Goal: Task Accomplishment & Management: Manage account settings

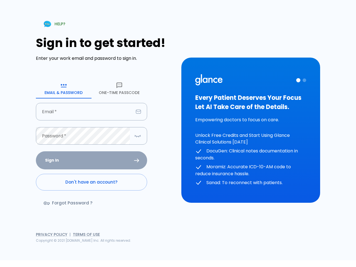
click at [258, 247] on div "HELP? Sign in to get started! Enter your work email and password to sign in. Em…" at bounding box center [174, 126] width 349 height 267
click at [64, 88] on icon "button" at bounding box center [63, 85] width 7 height 7
click at [119, 88] on icon "button" at bounding box center [119, 85] width 7 height 7
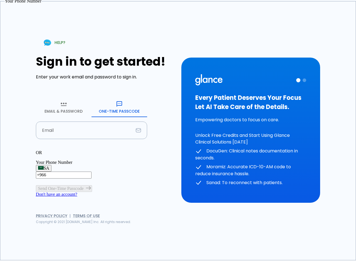
click at [92, 122] on input "text" at bounding box center [85, 131] width 98 height 18
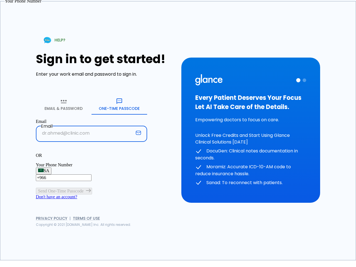
click at [92, 153] on p "OR" at bounding box center [91, 155] width 111 height 5
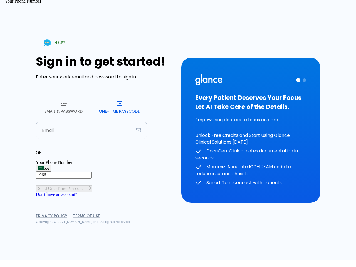
click at [138, 150] on div "OR" at bounding box center [91, 152] width 111 height 5
click at [251, 130] on div "Every Patient Deserves Your Focus Let AI Take Care of the Details. Empowering d…" at bounding box center [250, 130] width 111 height 112
